Goal: Task Accomplishment & Management: Complete application form

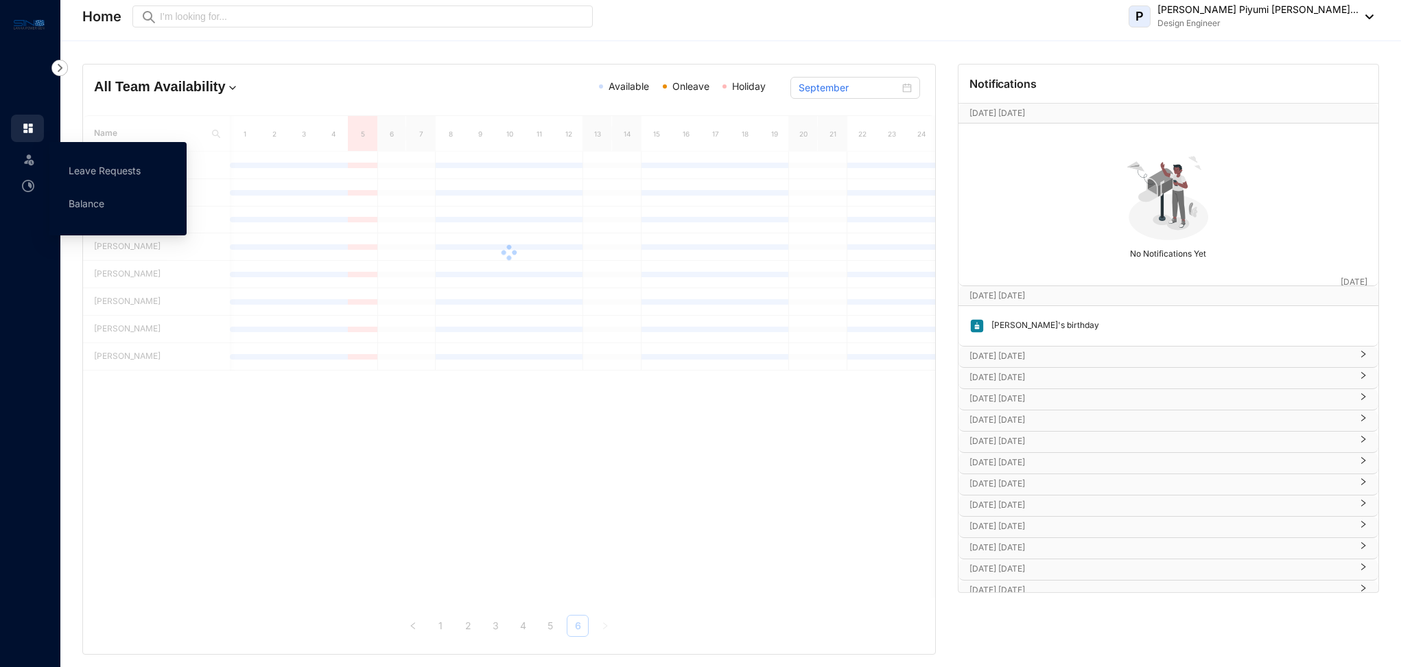
click at [25, 165] on img at bounding box center [29, 159] width 14 height 14
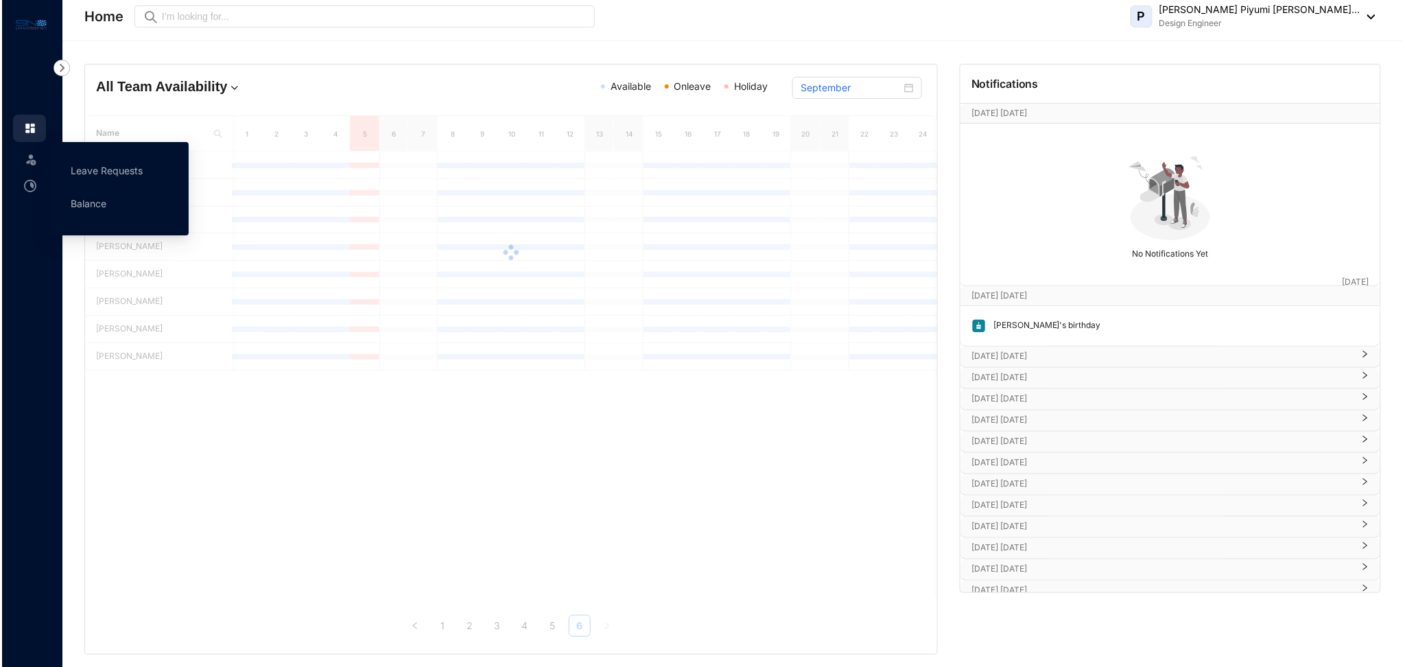
scroll to position [0, 176]
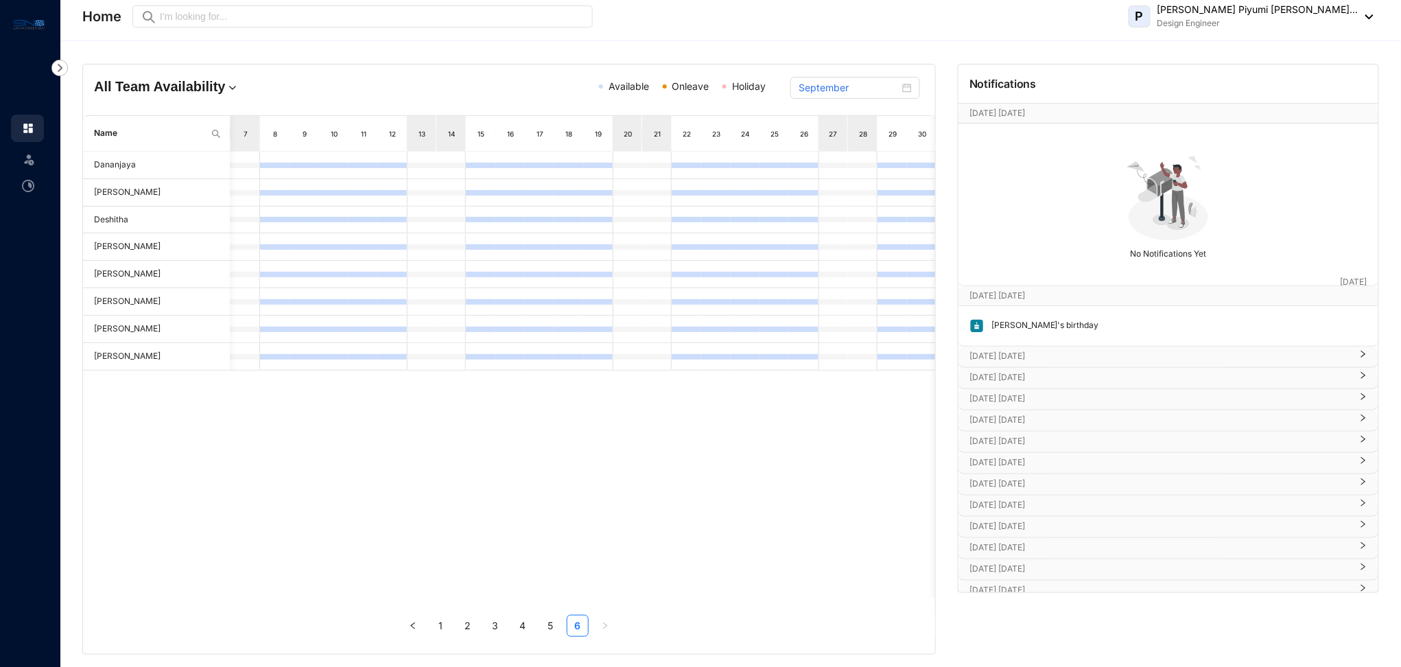
click at [28, 164] on img at bounding box center [29, 159] width 14 height 14
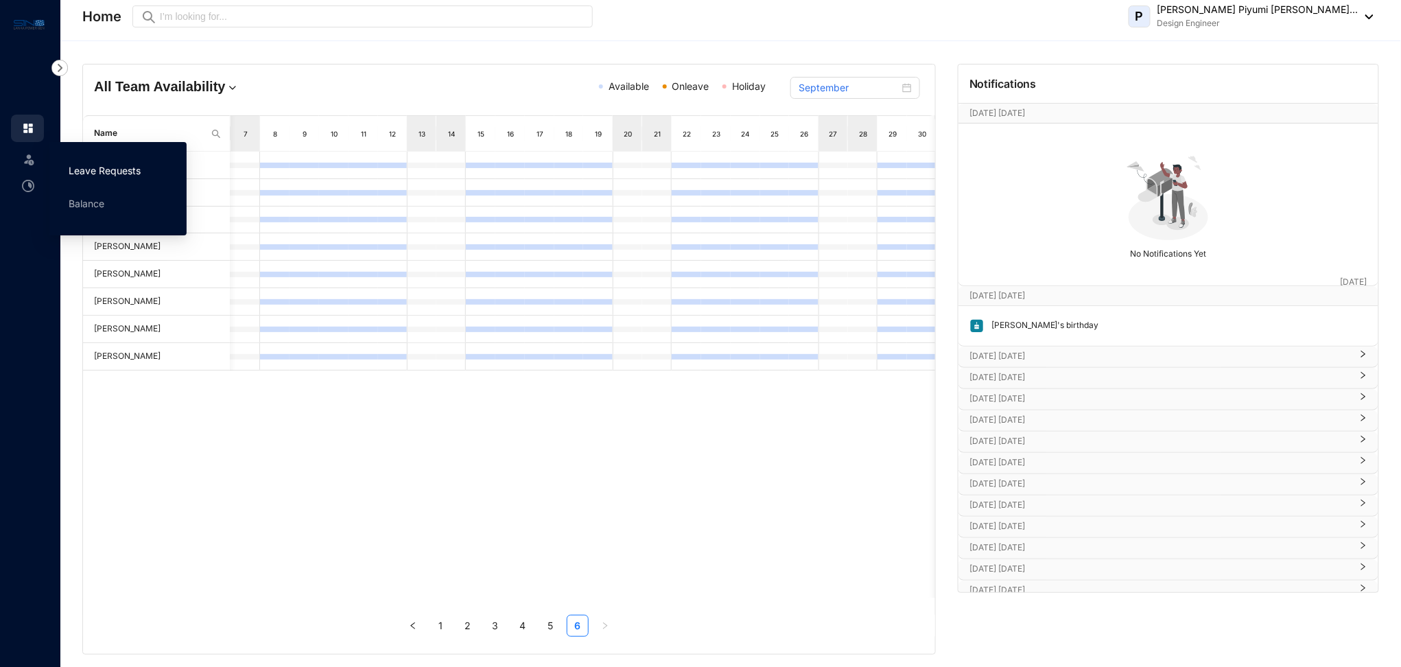
click at [84, 168] on link "Leave Requests" at bounding box center [105, 171] width 72 height 12
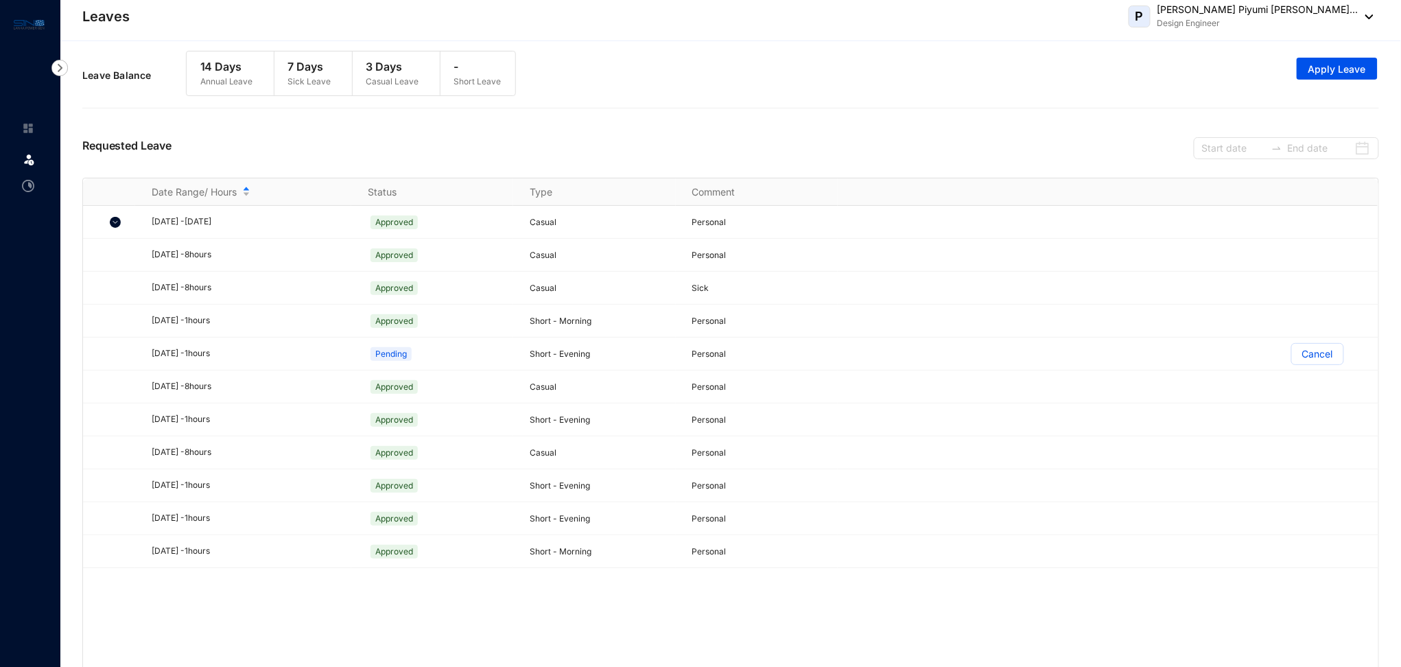
click at [660, 95] on div "Leave Balance 14 Days Annual Leave 7 Days Sick Leave 3 Days Casual Leave - Shor…" at bounding box center [730, 75] width 1297 height 63
click at [401, 78] on p "Casual Leave" at bounding box center [392, 82] width 53 height 14
click at [30, 189] on img at bounding box center [28, 186] width 12 height 12
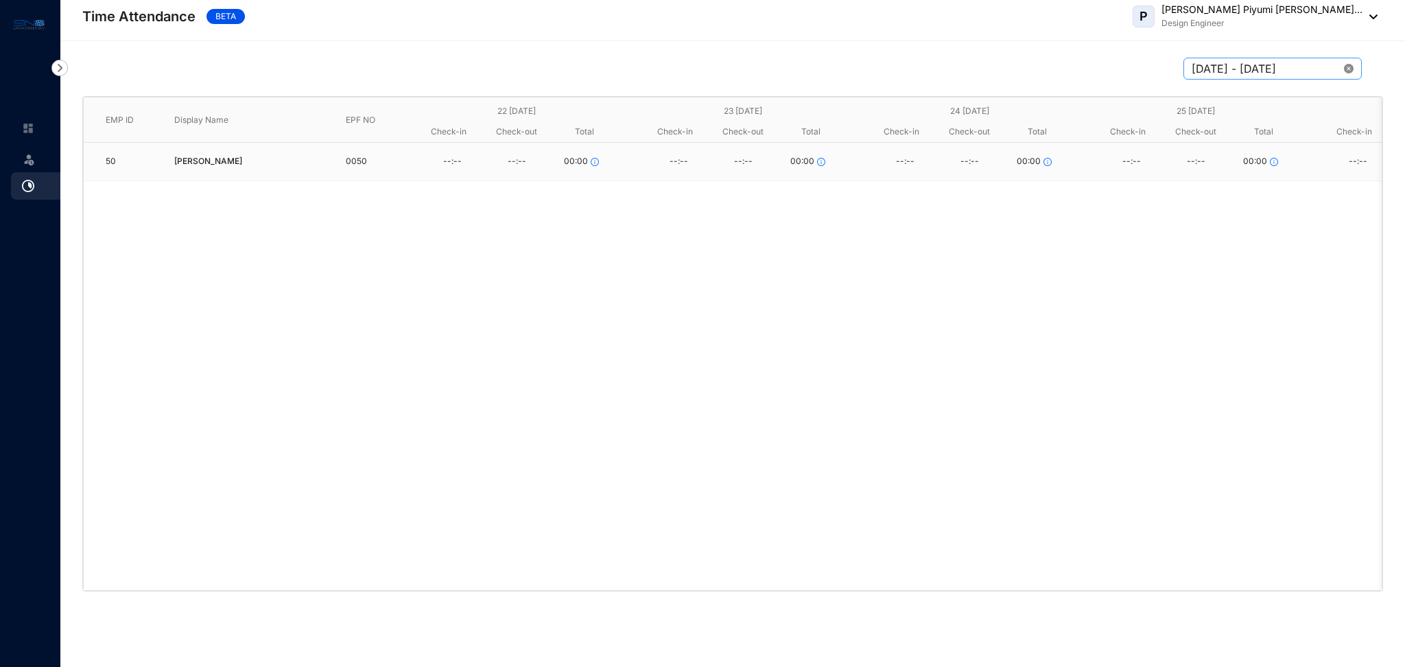
click at [1348, 73] on icon "close-circle" at bounding box center [1349, 69] width 10 height 10
drag, startPoint x: 1326, startPoint y: 65, endPoint x: 1334, endPoint y: 70, distance: 10.1
click at [1325, 65] on input at bounding box center [1267, 68] width 150 height 16
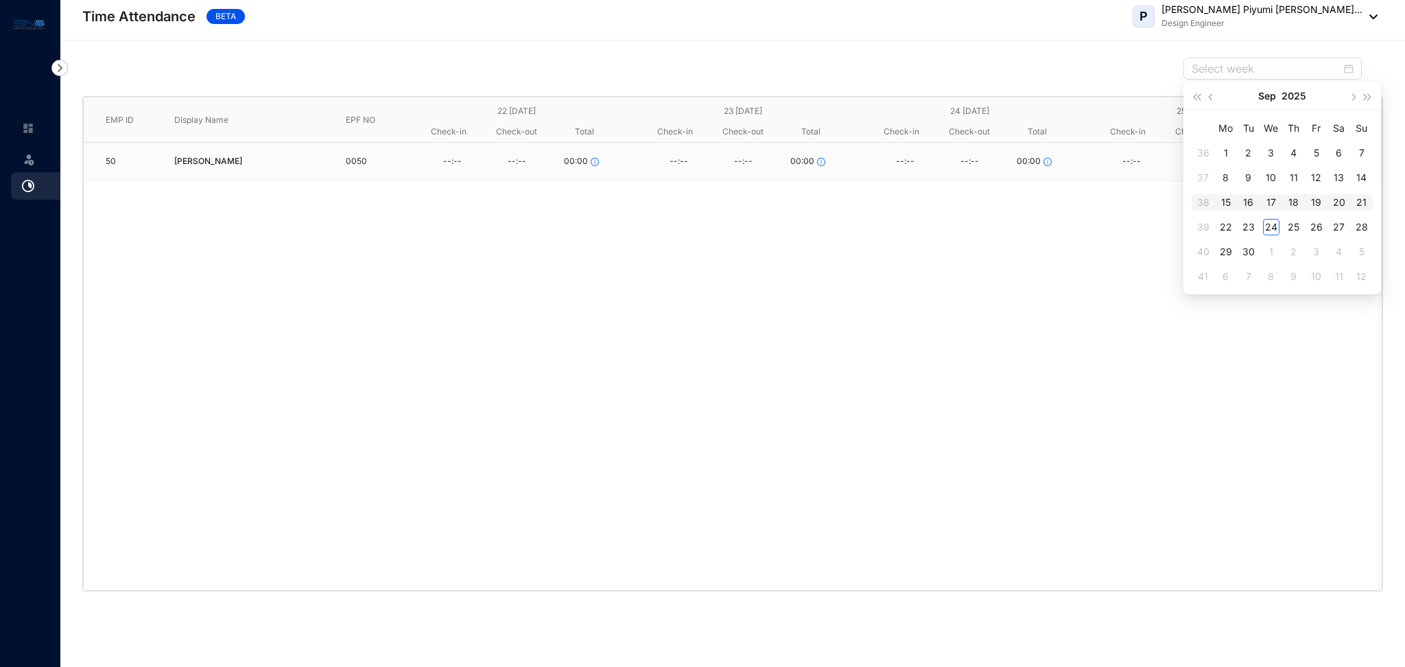
click at [1275, 207] on div "17" at bounding box center [1271, 202] width 16 height 16
type input "[DATE] - [DATE]"
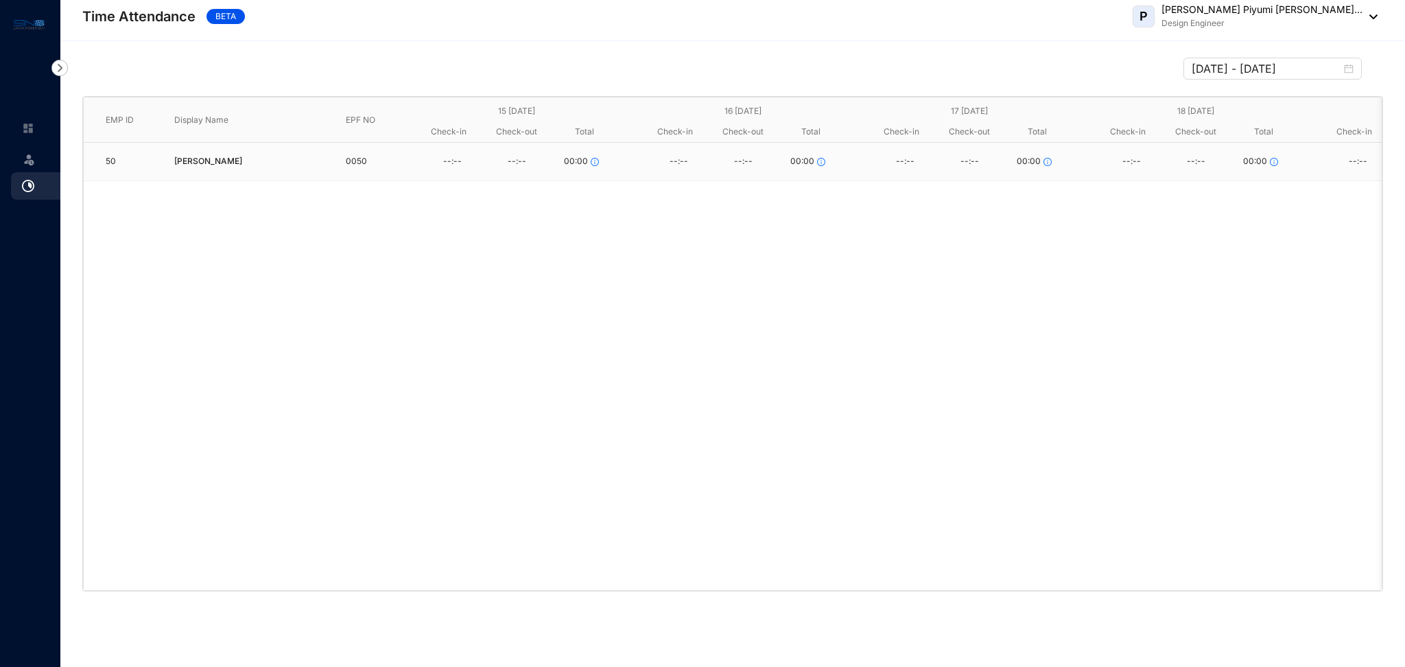
drag, startPoint x: 798, startPoint y: 263, endPoint x: 799, endPoint y: 251, distance: 11.7
click at [797, 261] on div "50 [PERSON_NAME] 0050 --:-- --:-- 00:00 --:-- --:-- 00:00 --:-- --:-- 00:00 --:…" at bounding box center [733, 366] width 1298 height 447
drag, startPoint x: 31, startPoint y: 132, endPoint x: 29, endPoint y: 144, distance: 12.5
click at [31, 132] on img at bounding box center [28, 128] width 12 height 12
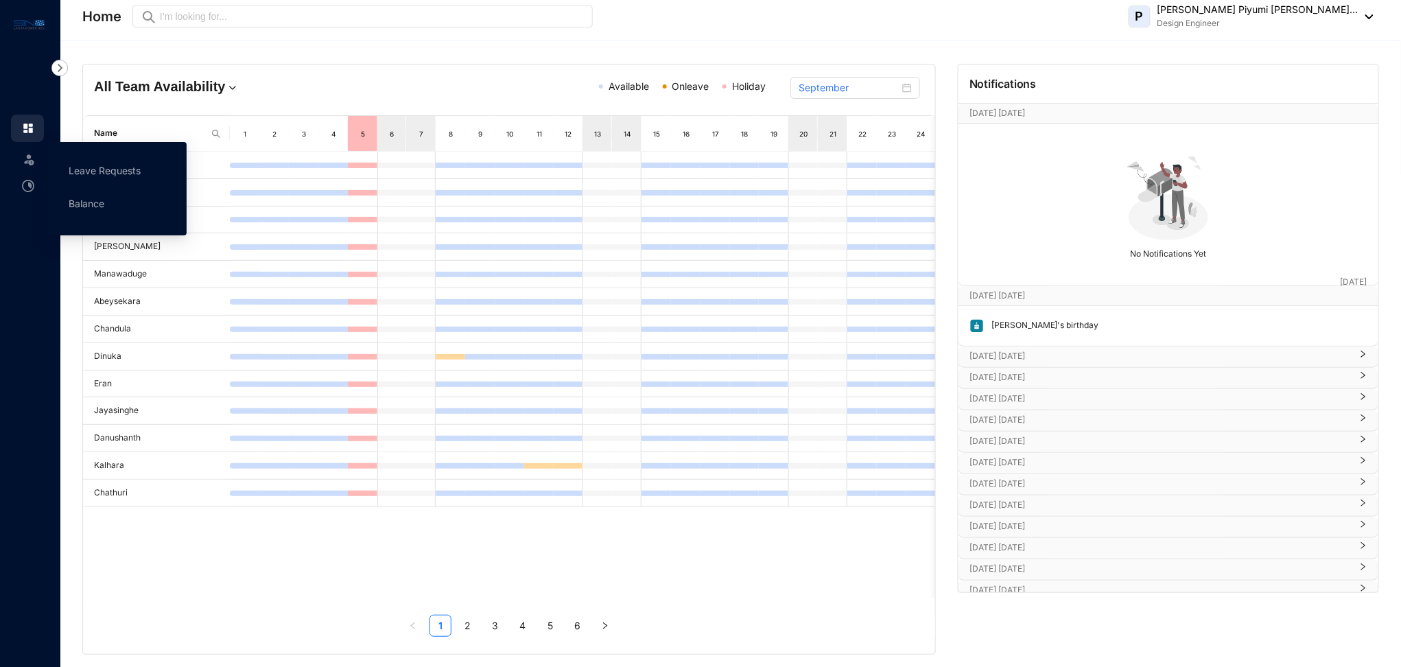
click at [33, 166] on span at bounding box center [29, 158] width 14 height 27
click at [86, 202] on link "Balance" at bounding box center [87, 204] width 36 height 12
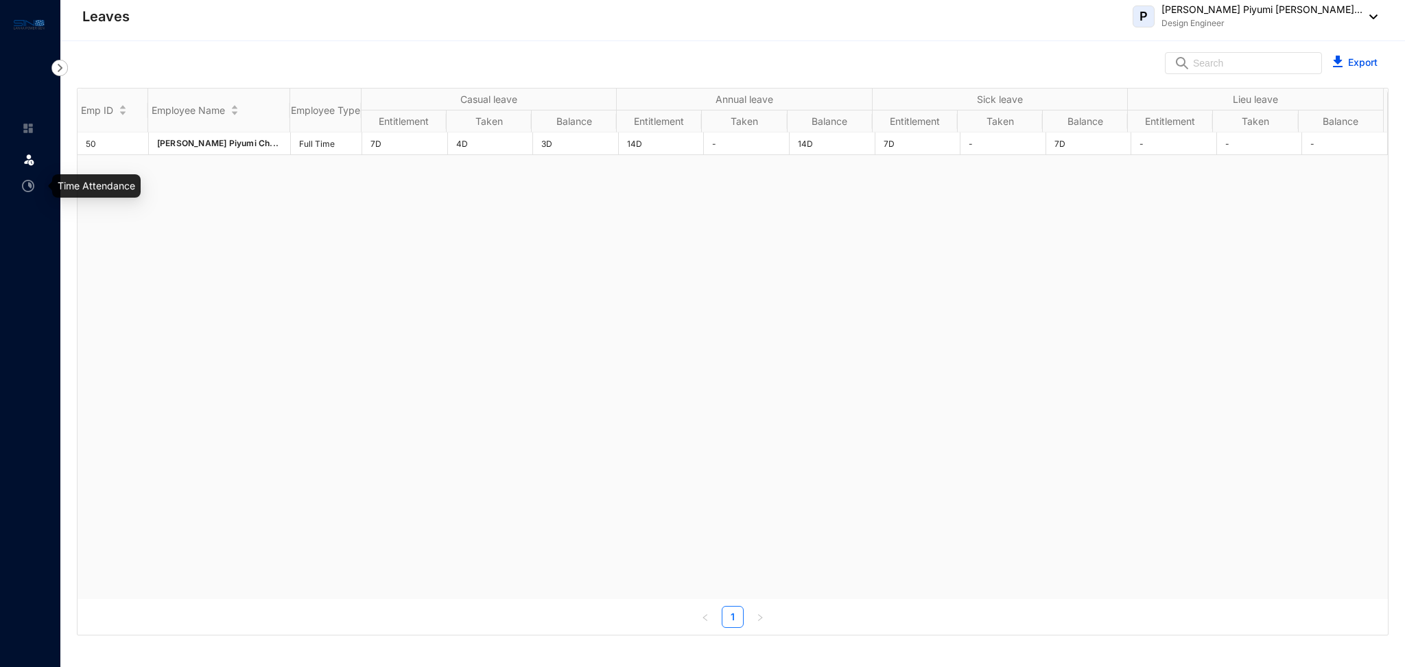
click at [25, 160] on img at bounding box center [29, 159] width 14 height 14
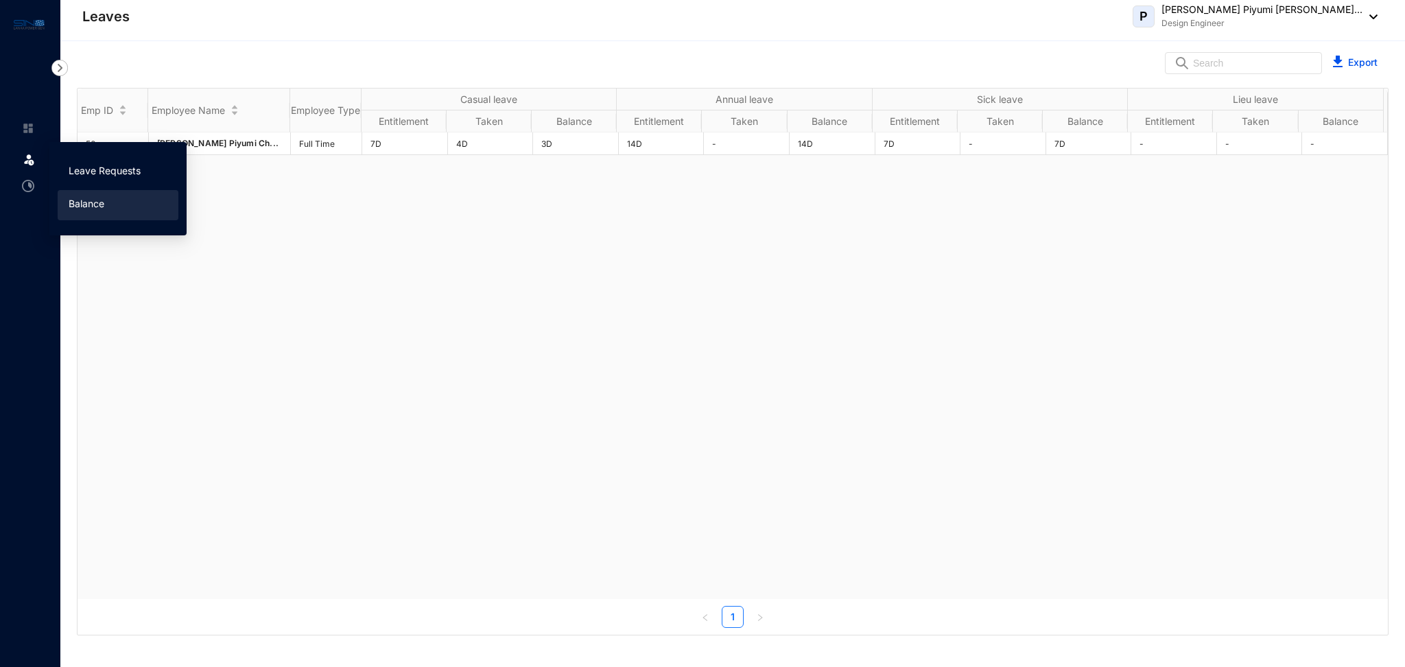
click at [93, 165] on link "Leave Requests" at bounding box center [105, 171] width 72 height 12
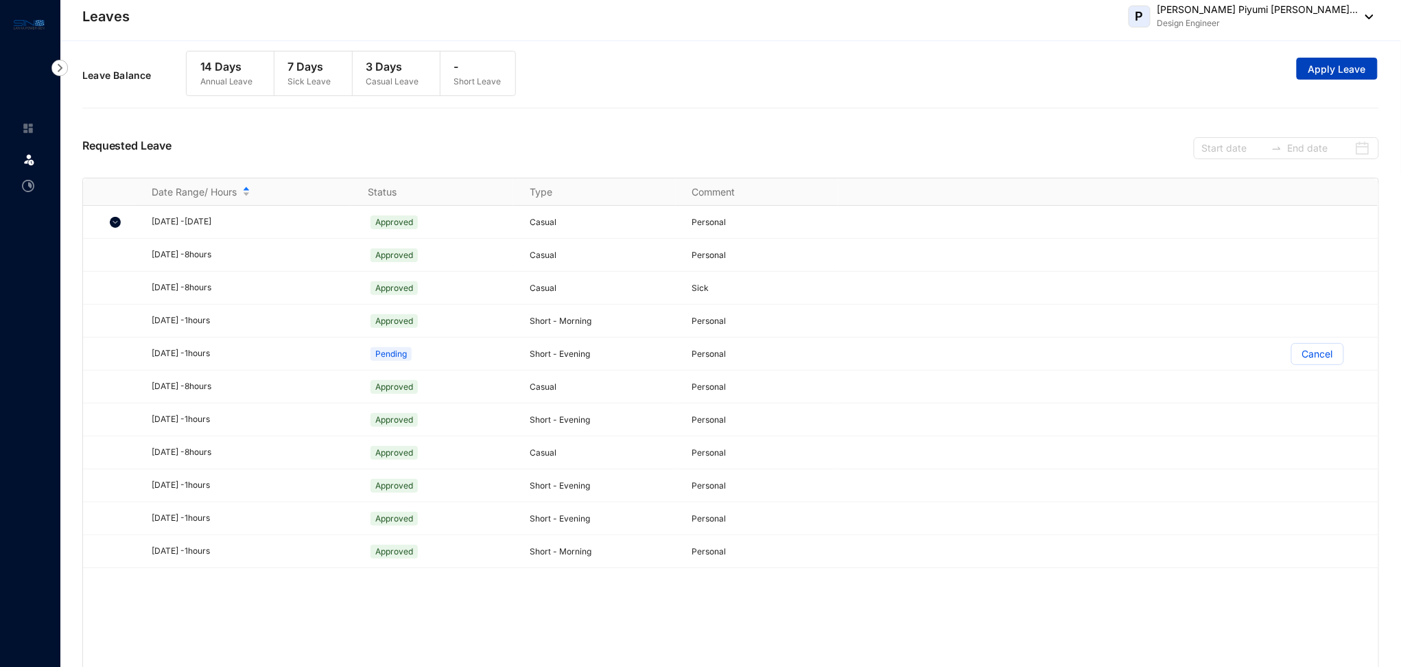
click at [1345, 73] on span "Apply Leave" at bounding box center [1337, 69] width 58 height 14
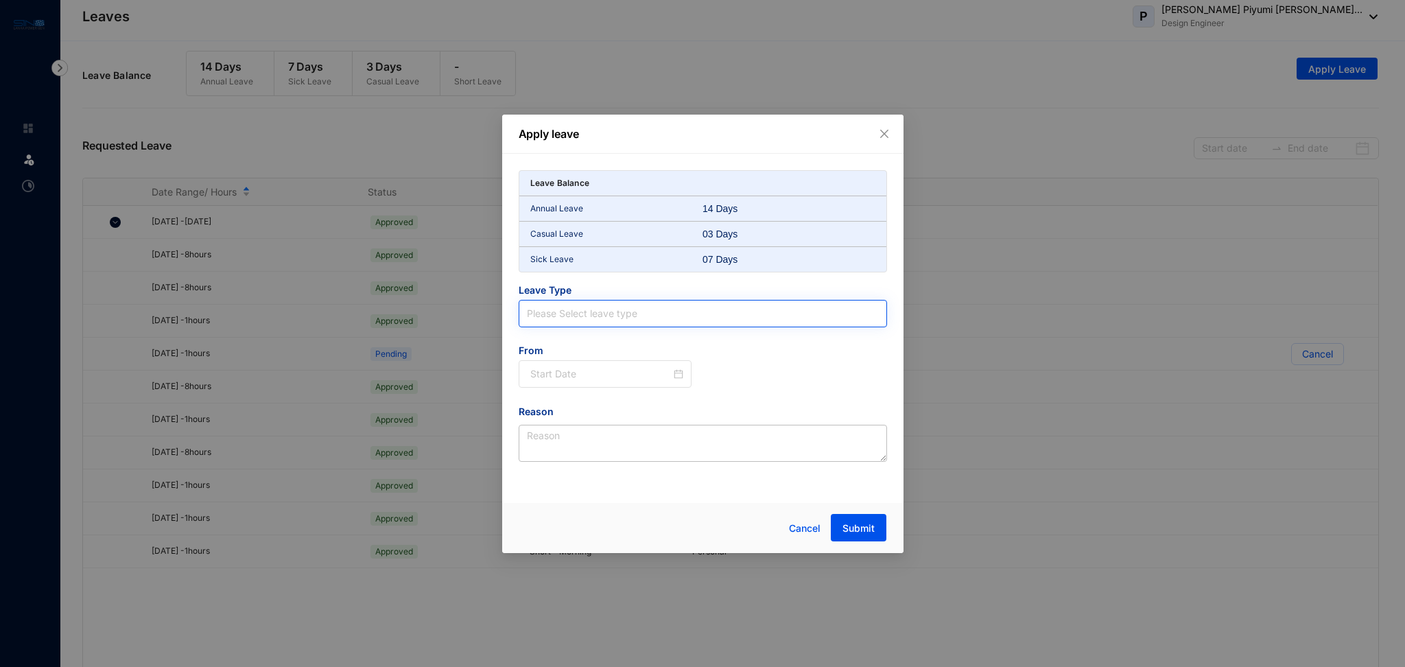
click at [617, 314] on input "search" at bounding box center [703, 314] width 352 height 26
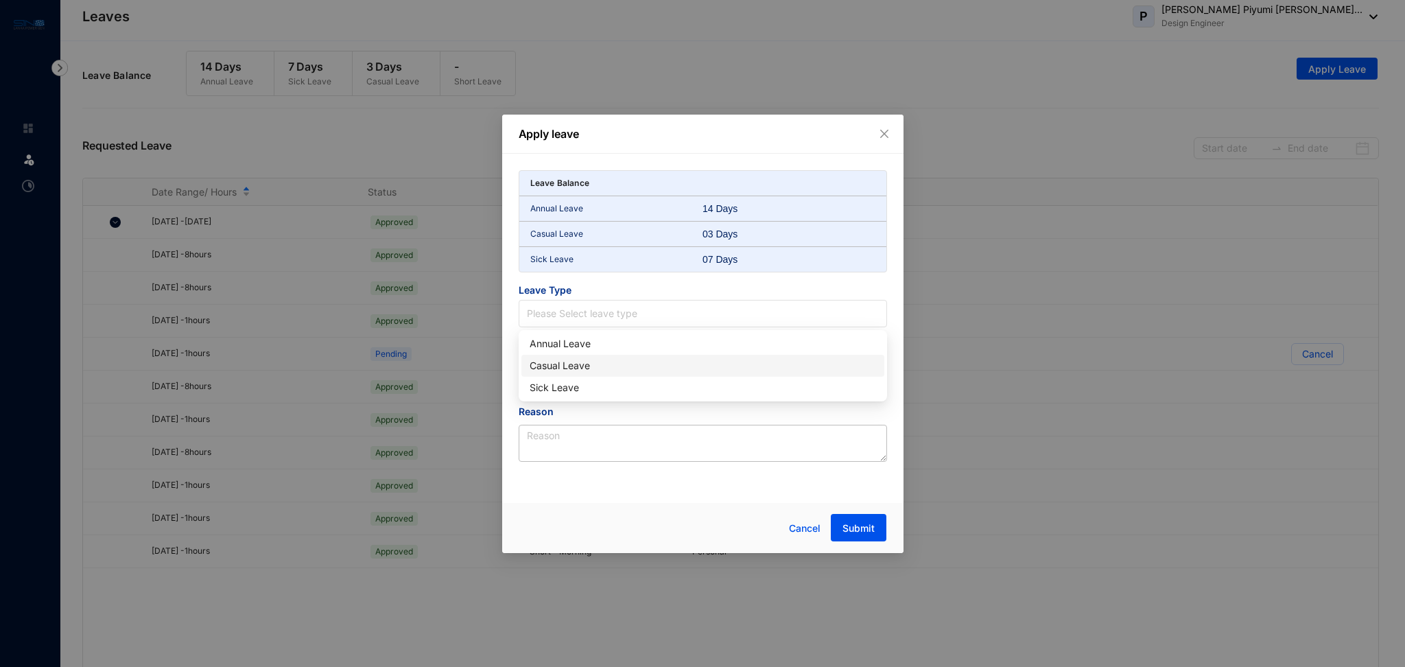
click at [558, 368] on div "Casual Leave" at bounding box center [703, 365] width 346 height 15
click at [568, 375] on input at bounding box center [600, 373] width 141 height 15
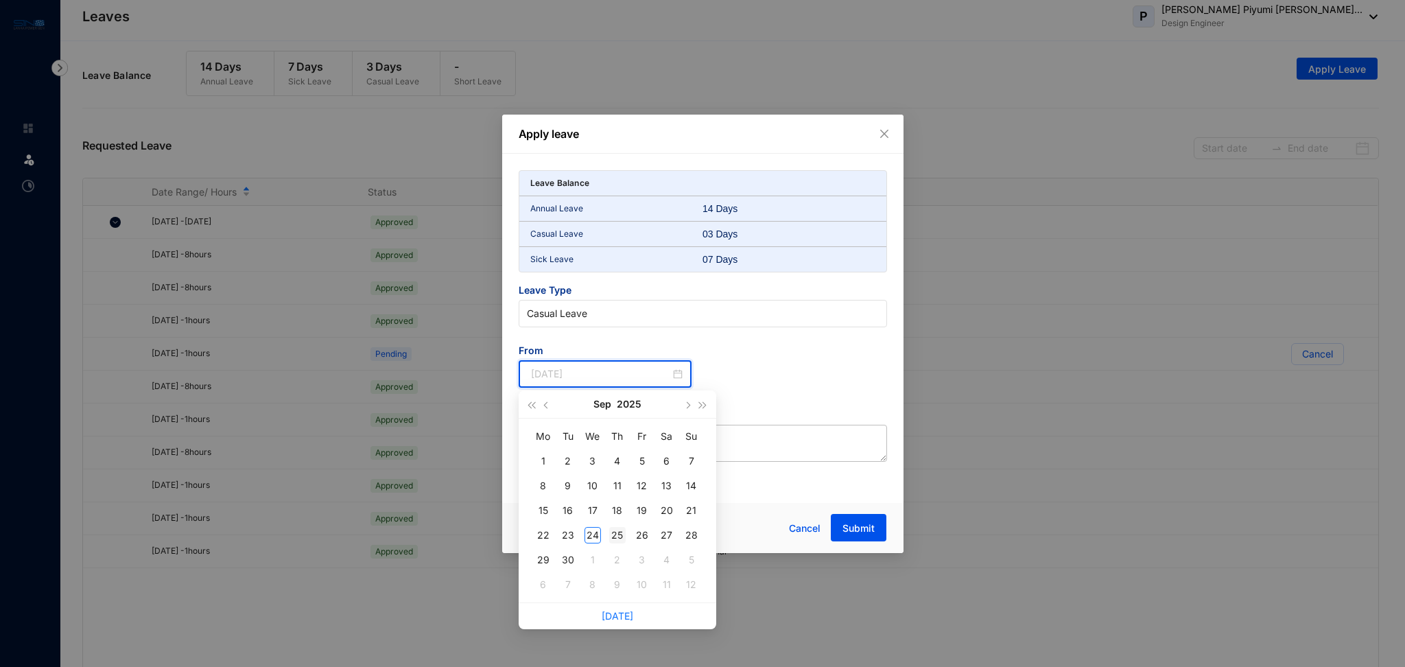
click at [620, 533] on div "25" at bounding box center [617, 535] width 16 height 16
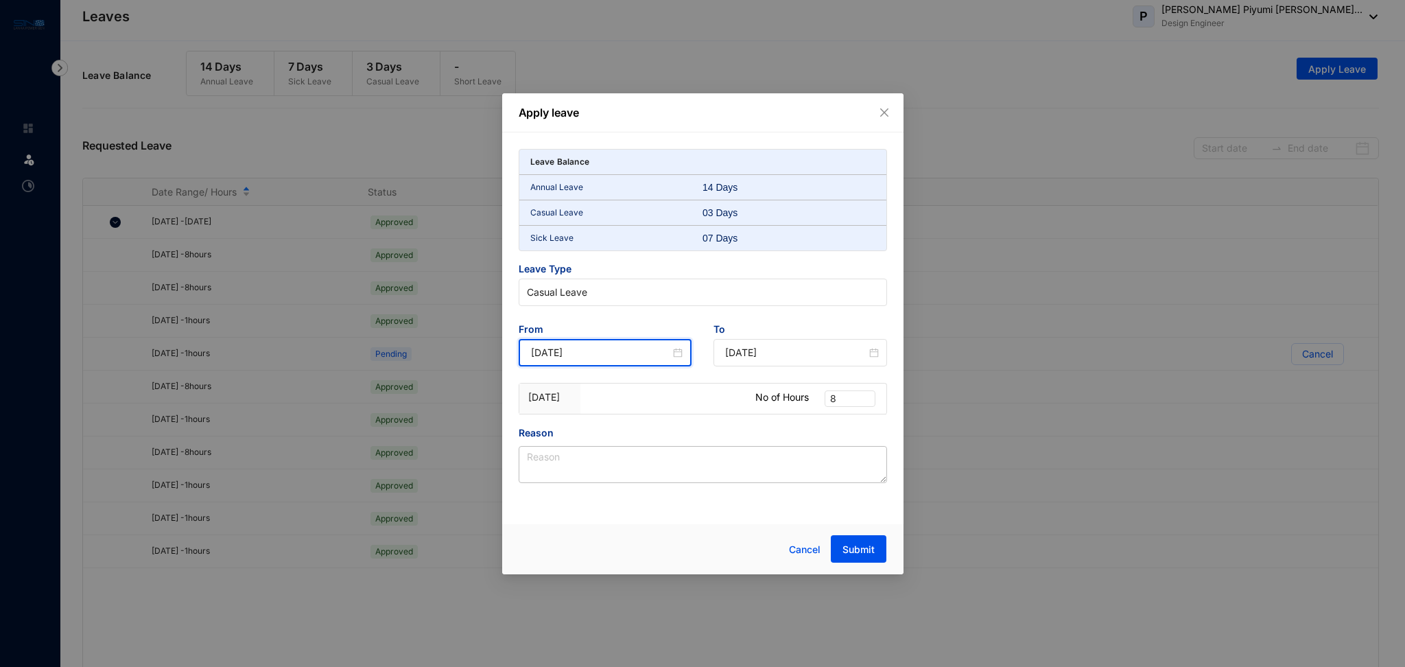
type input "[DATE]"
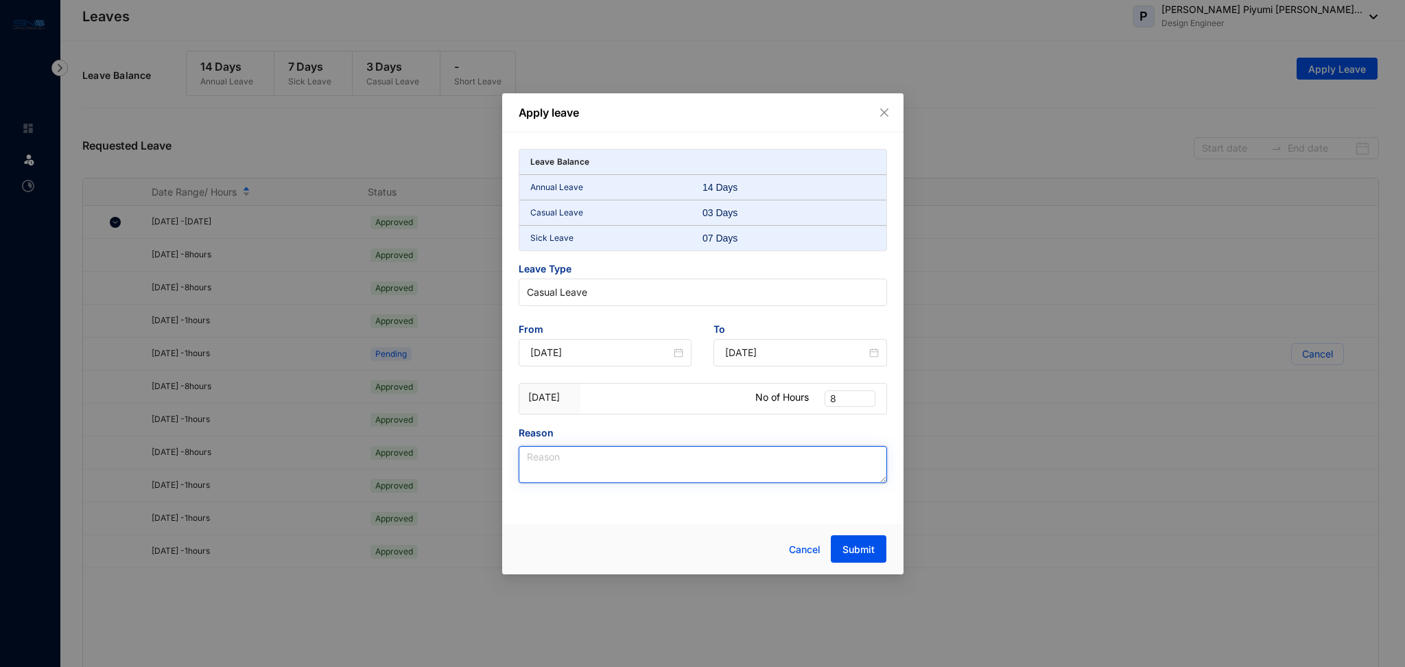
click at [641, 463] on textarea "Reason" at bounding box center [703, 464] width 368 height 37
type textarea "Personal"
click at [652, 556] on div at bounding box center [596, 549] width 154 height 28
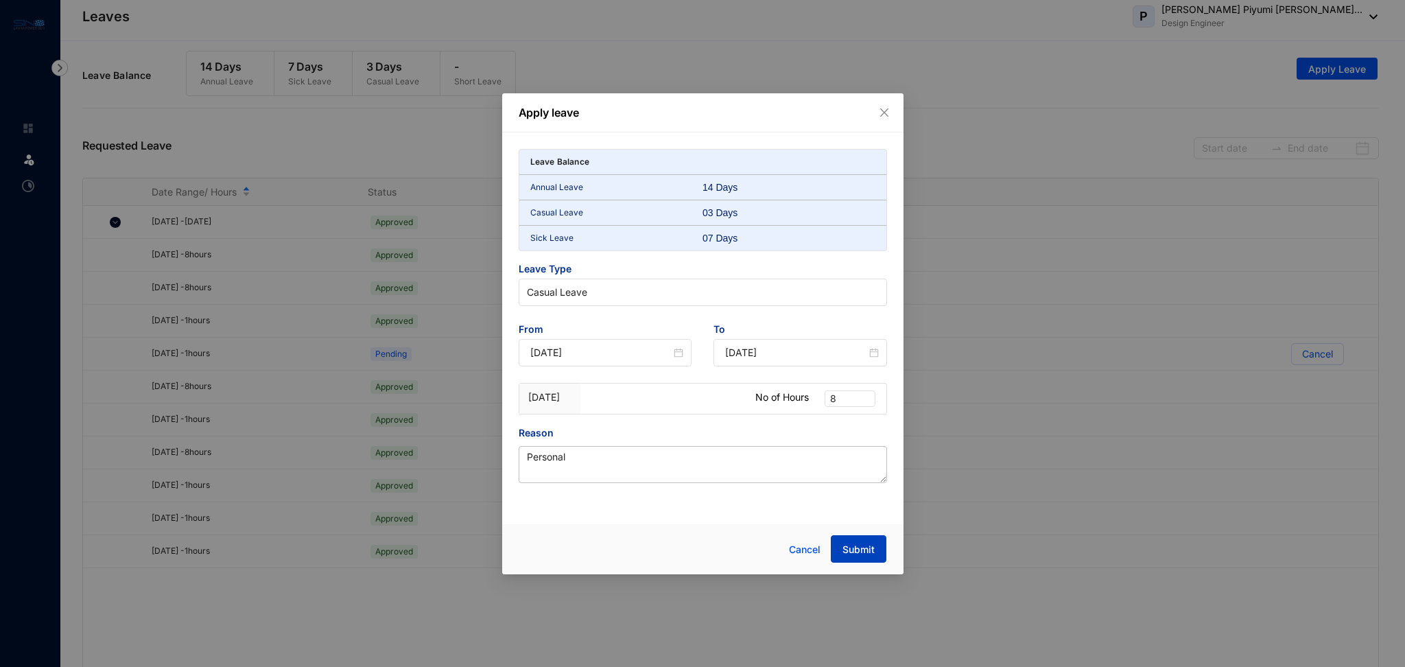
click at [857, 552] on span "Submit" at bounding box center [859, 550] width 32 height 14
